Goal: Task Accomplishment & Management: Understand process/instructions

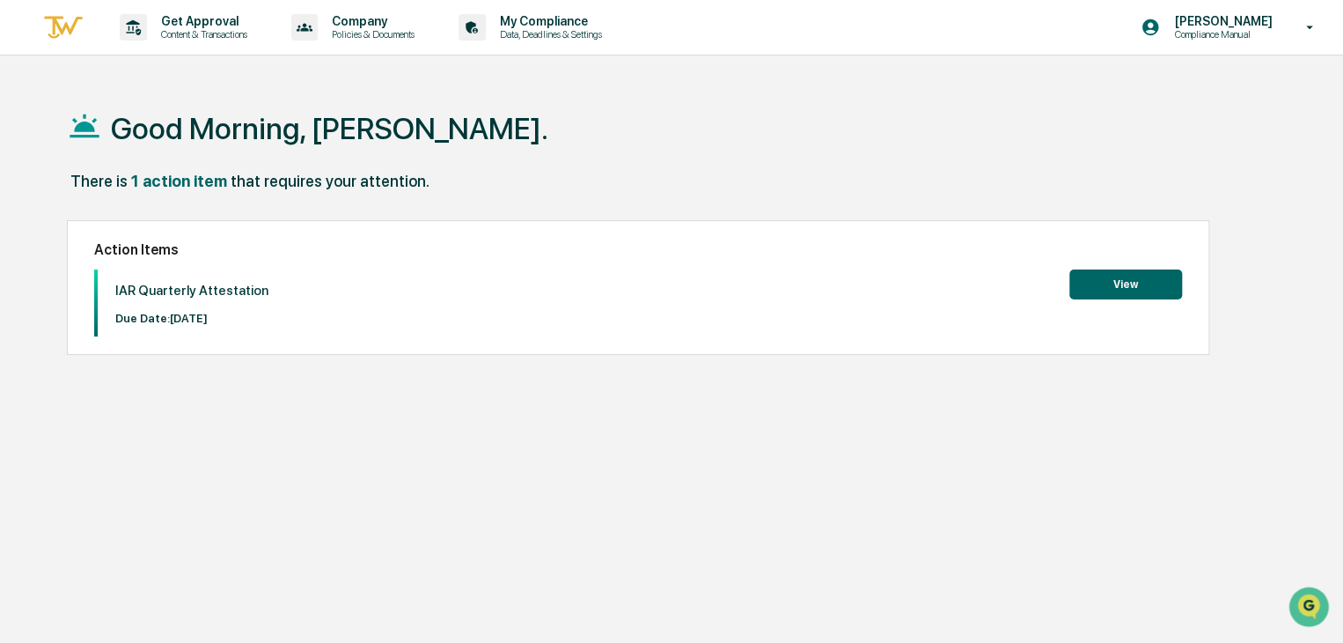
click at [1136, 283] on button "View" at bounding box center [1126, 284] width 113 height 30
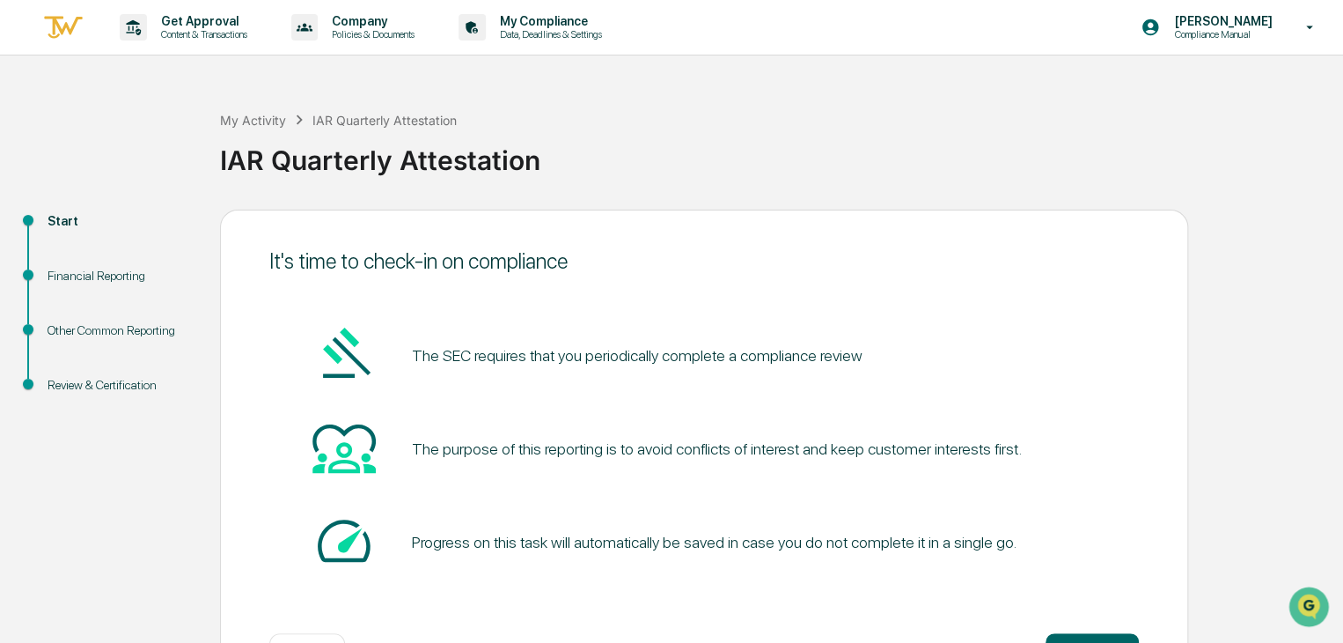
drag, startPoint x: 1342, startPoint y: 173, endPoint x: 1351, endPoint y: 327, distance: 154.4
click at [1343, 327] on html "Get Approval Content & Transactions Company Policies & Documents My Compliance …" at bounding box center [671, 321] width 1343 height 643
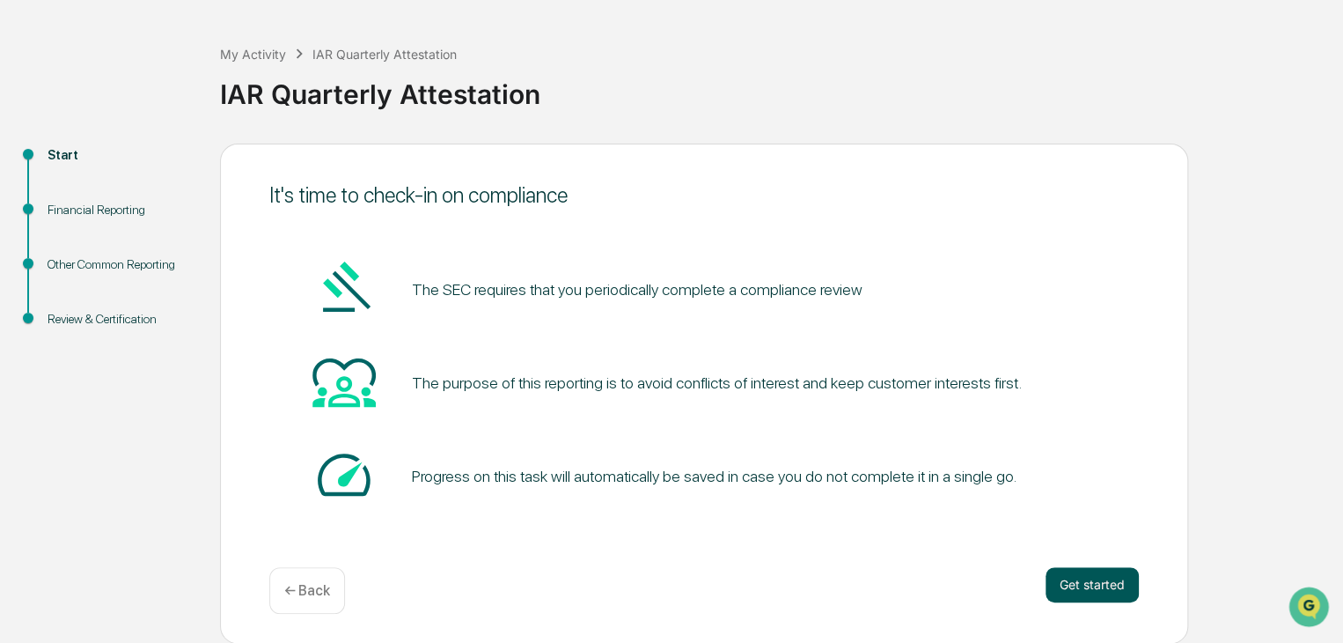
click at [1079, 582] on button "Get started" at bounding box center [1092, 584] width 93 height 35
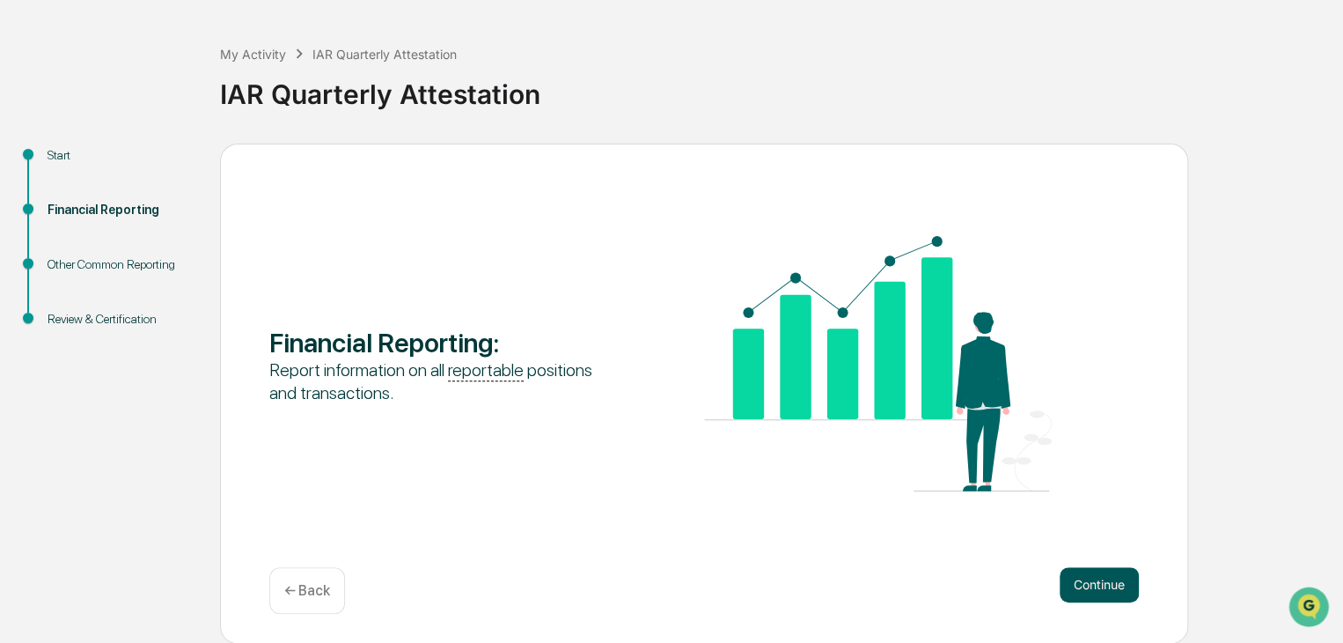
click at [1102, 585] on button "Continue" at bounding box center [1099, 584] width 79 height 35
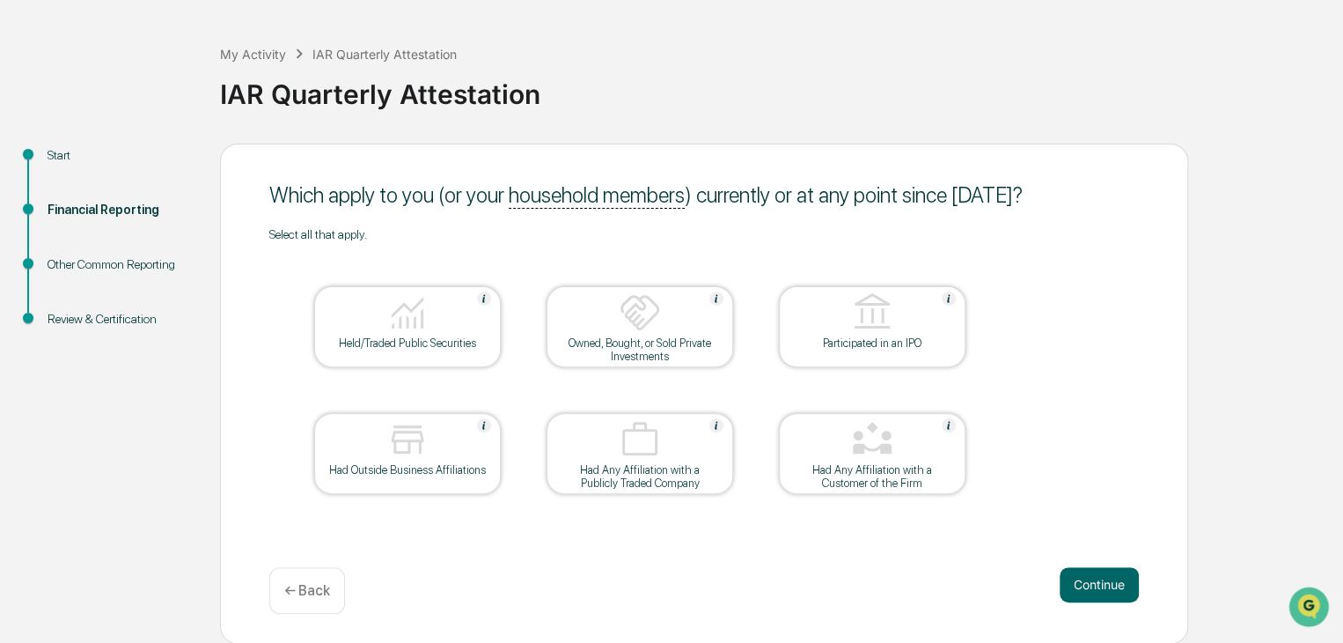
click at [1102, 585] on button "Continue" at bounding box center [1099, 584] width 79 height 35
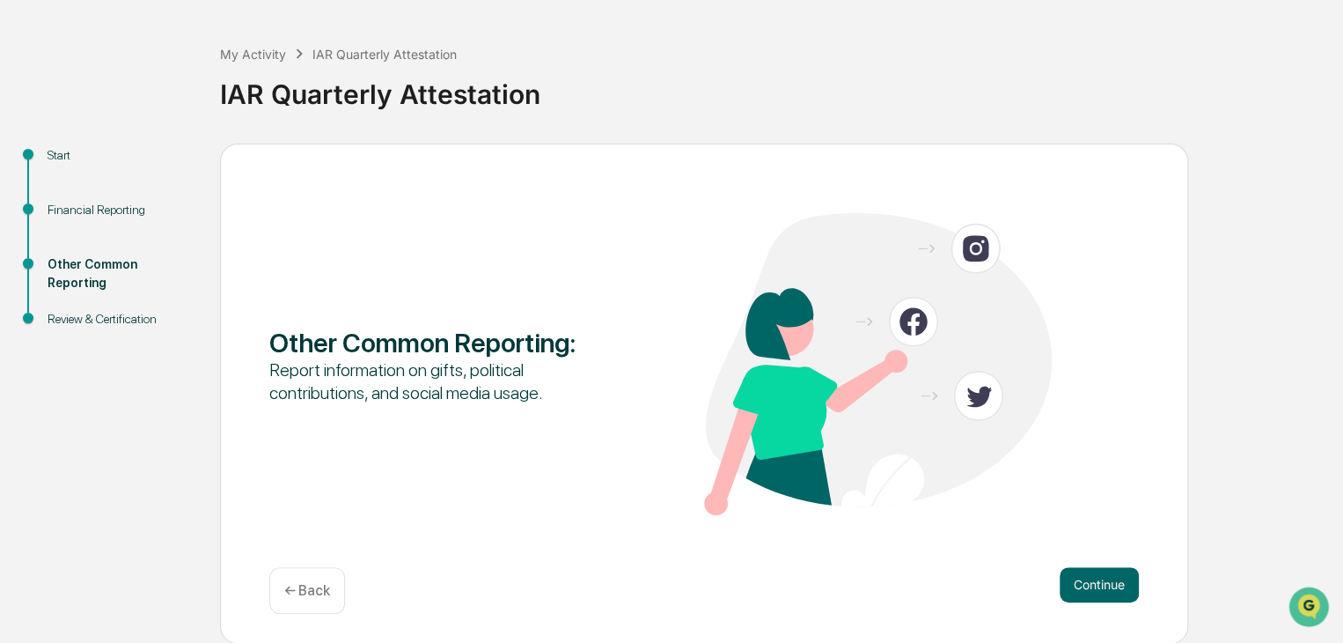
click at [1102, 585] on button "Continue" at bounding box center [1099, 584] width 79 height 35
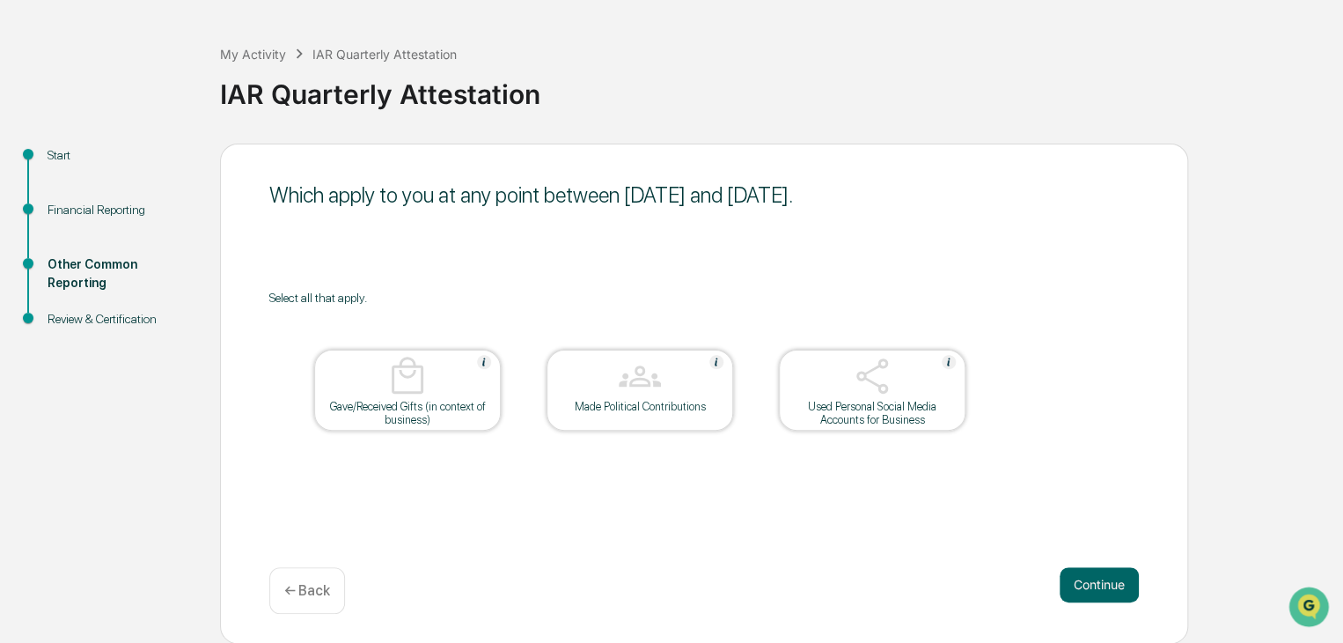
click at [1102, 585] on button "Continue" at bounding box center [1099, 584] width 79 height 35
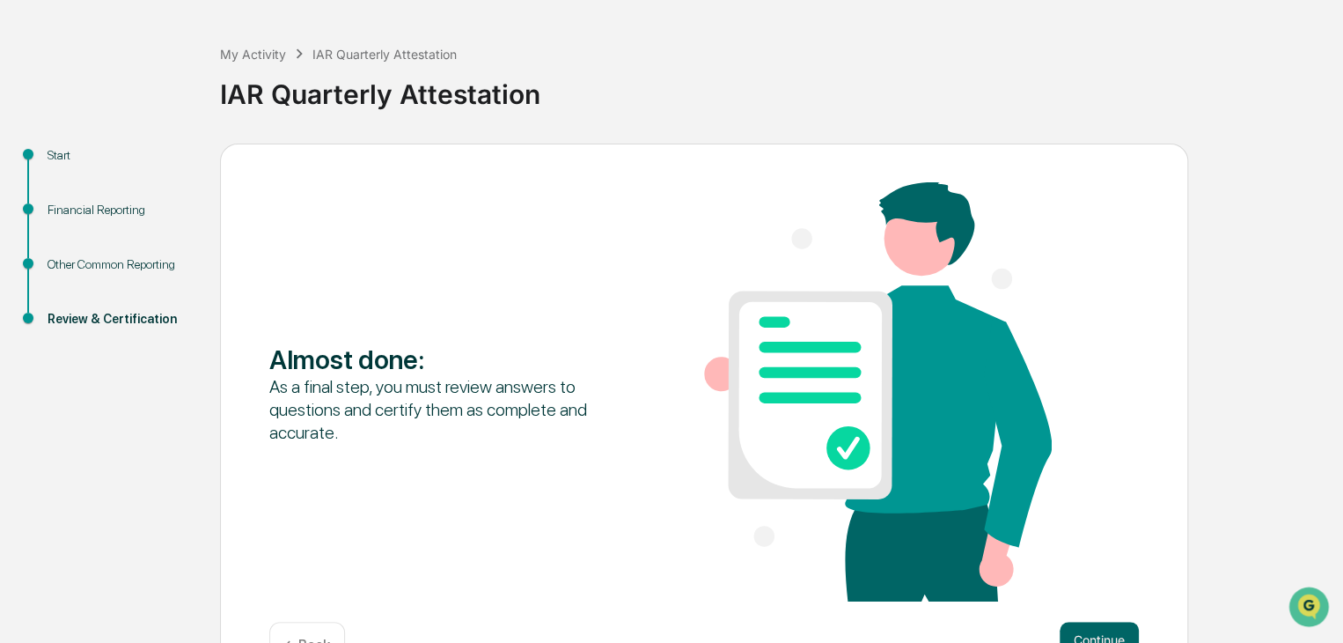
scroll to position [121, 0]
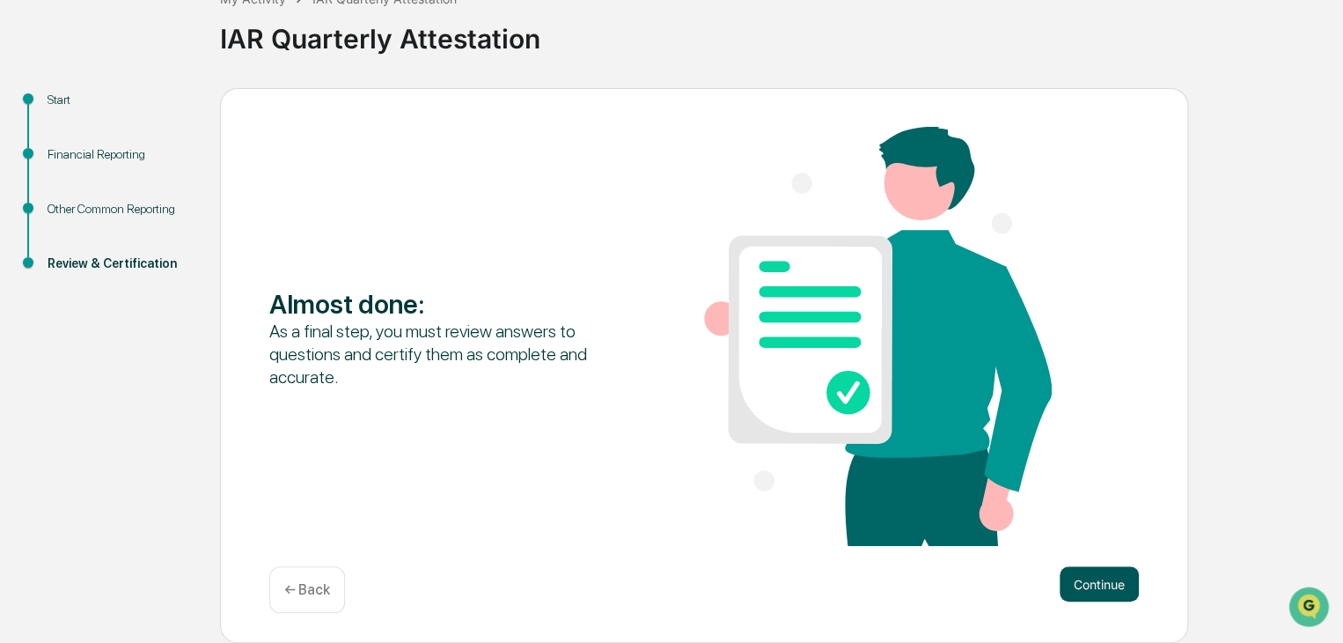
click at [1098, 589] on button "Continue" at bounding box center [1099, 583] width 79 height 35
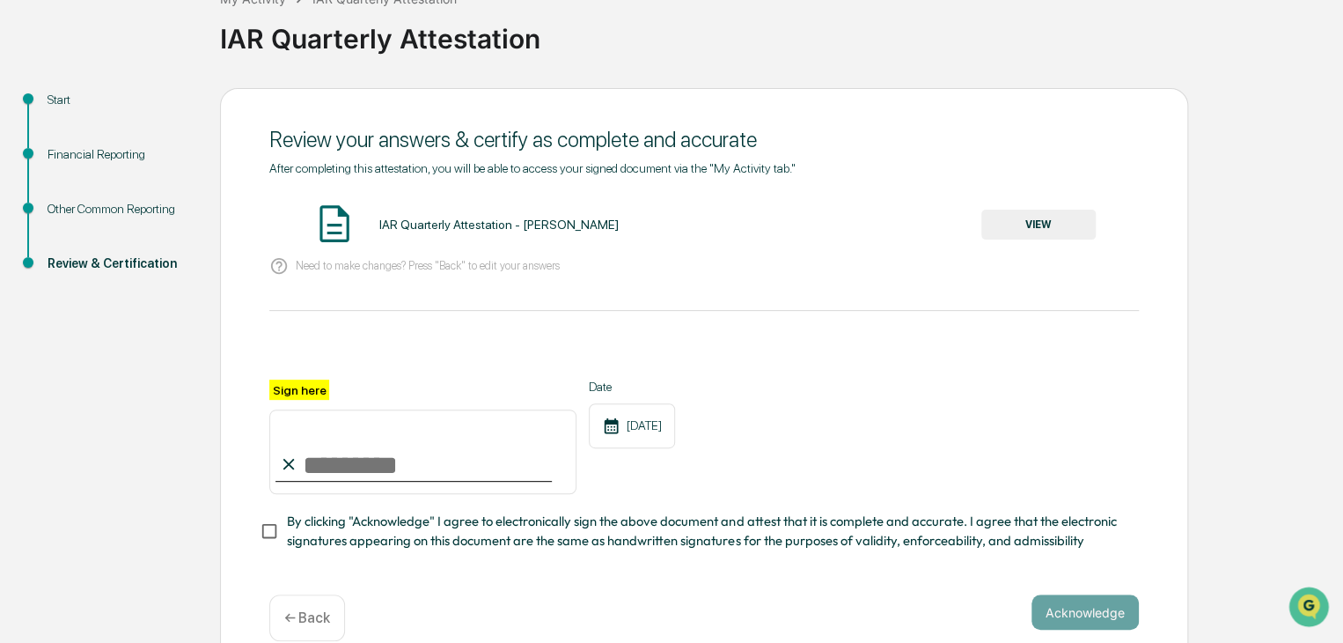
scroll to position [156, 0]
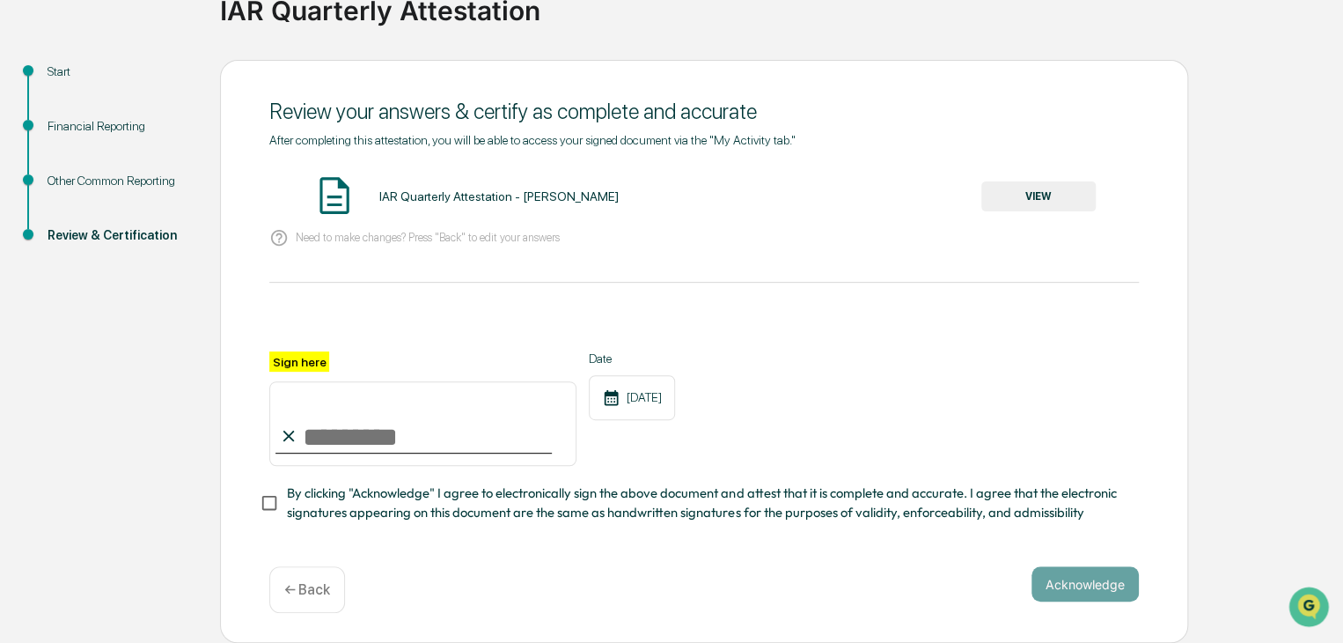
click at [357, 431] on input "Sign here" at bounding box center [422, 423] width 307 height 85
type input "**********"
click at [1088, 578] on button "Acknowledge" at bounding box center [1085, 583] width 107 height 35
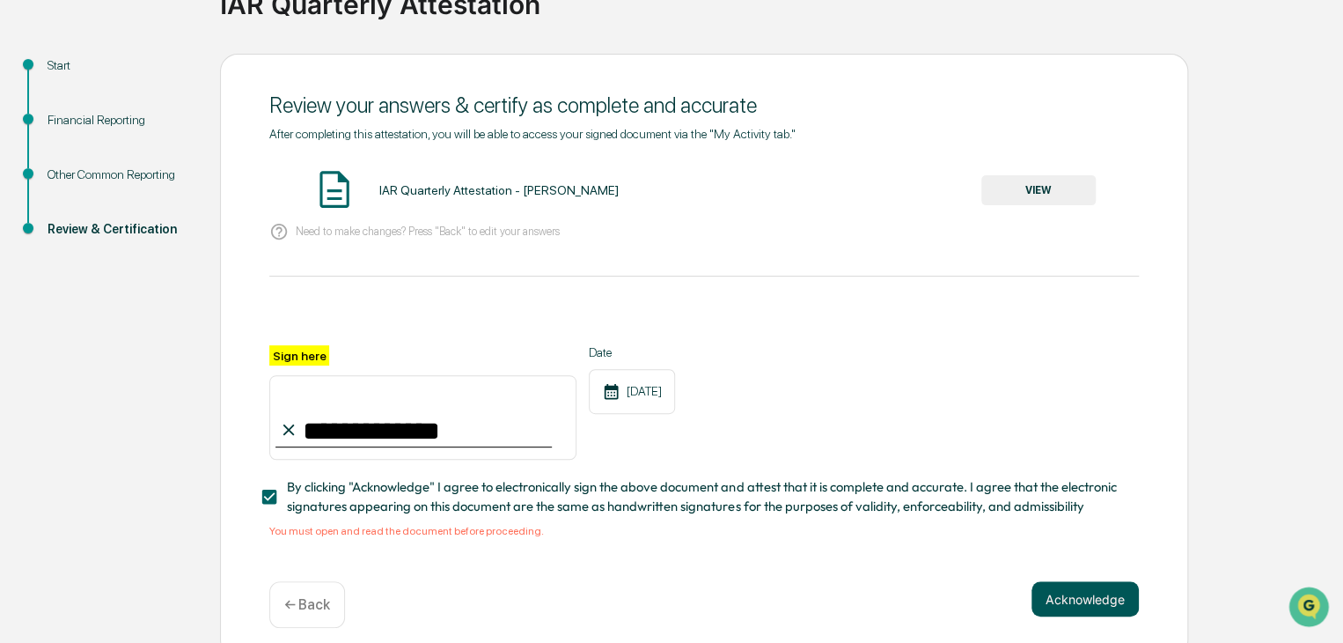
click at [1083, 609] on button "Acknowledge" at bounding box center [1085, 598] width 107 height 35
click at [1044, 188] on button "VIEW" at bounding box center [1039, 190] width 114 height 30
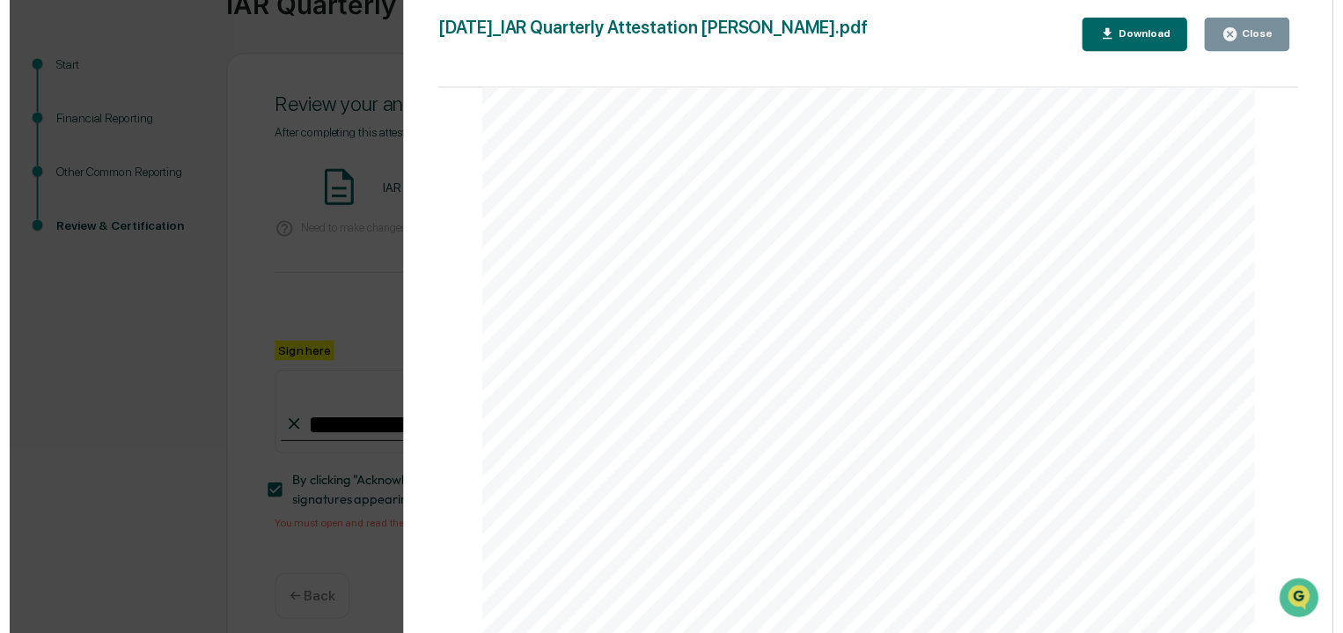
scroll to position [111, 0]
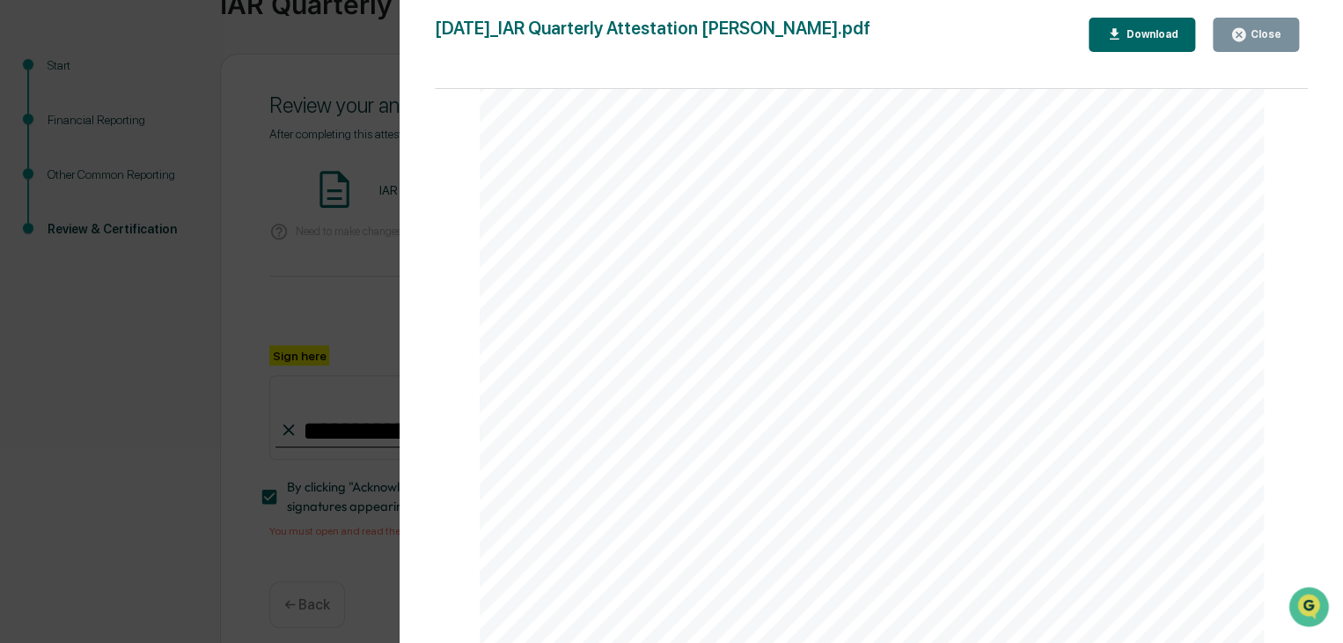
click at [1260, 36] on div "Close" at bounding box center [1264, 34] width 34 height 12
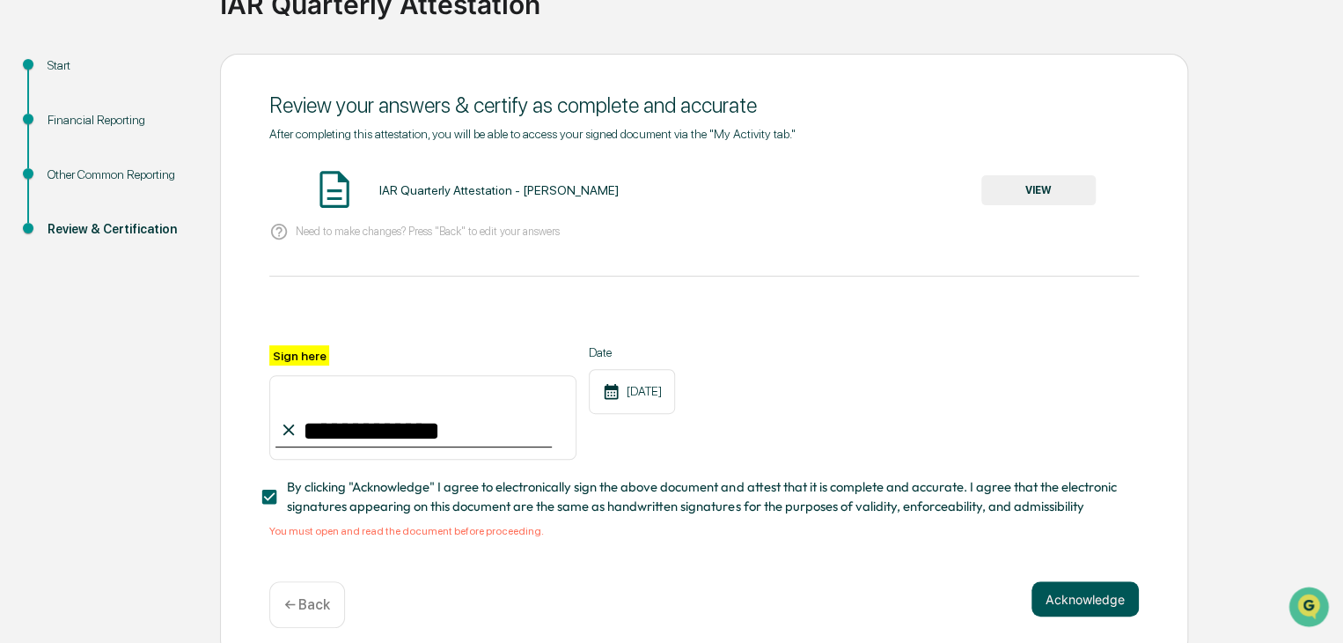
click at [1087, 600] on button "Acknowledge" at bounding box center [1085, 598] width 107 height 35
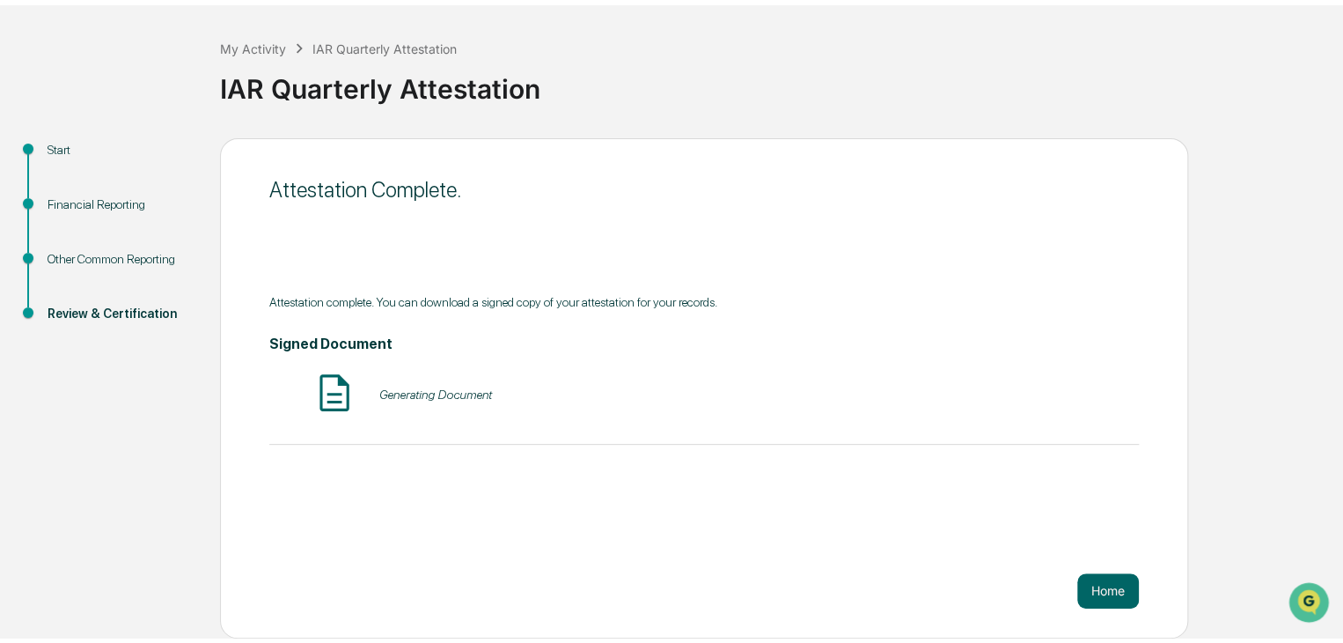
scroll to position [66, 0]
